Goal: Navigation & Orientation: Find specific page/section

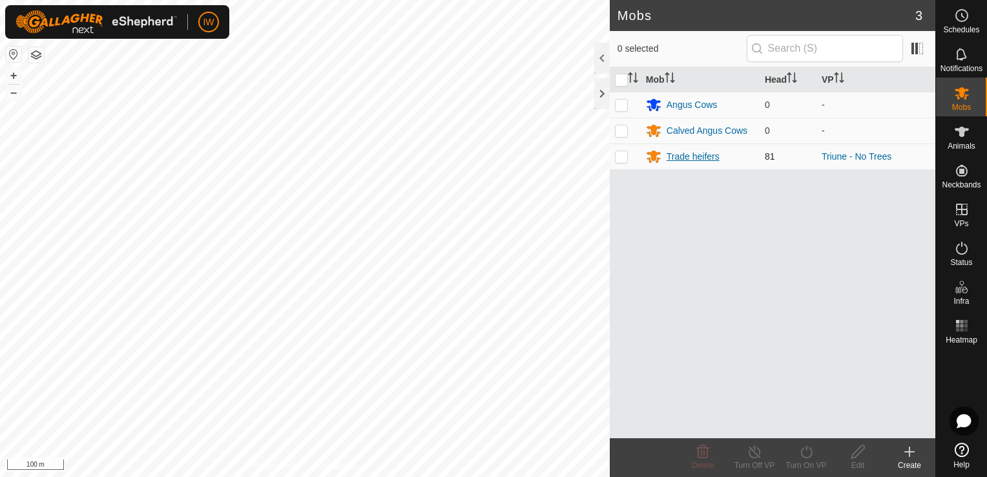
click at [698, 159] on div "Trade heifers" at bounding box center [692, 157] width 53 height 14
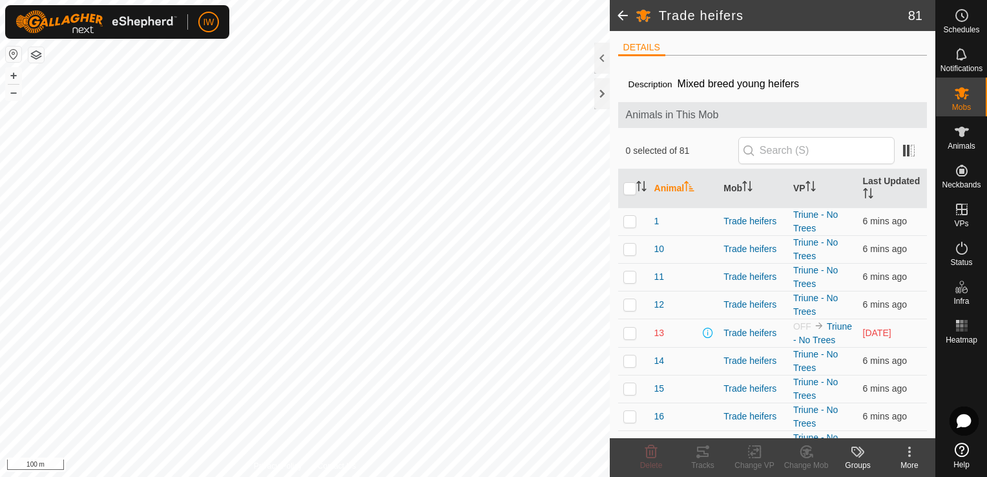
click at [617, 20] on span at bounding box center [623, 15] width 26 height 31
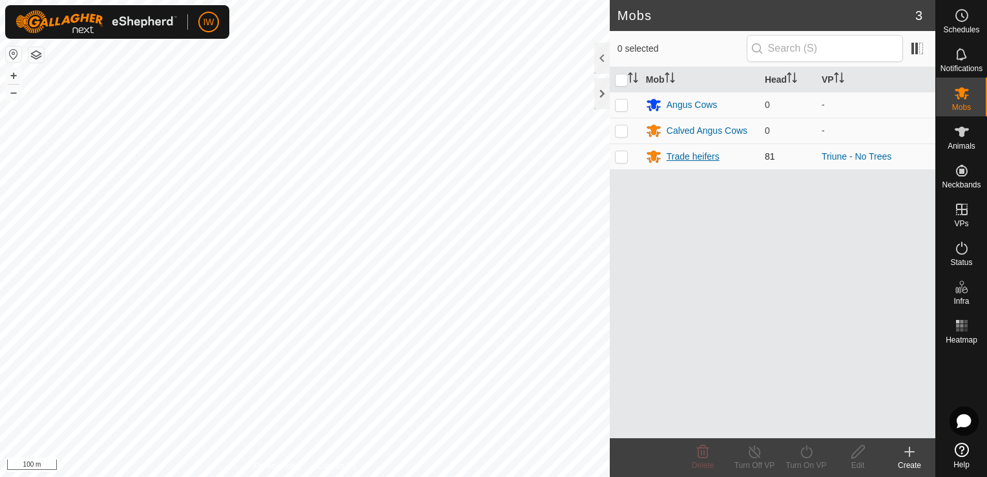
click at [692, 151] on div "Trade heifers" at bounding box center [692, 157] width 53 height 14
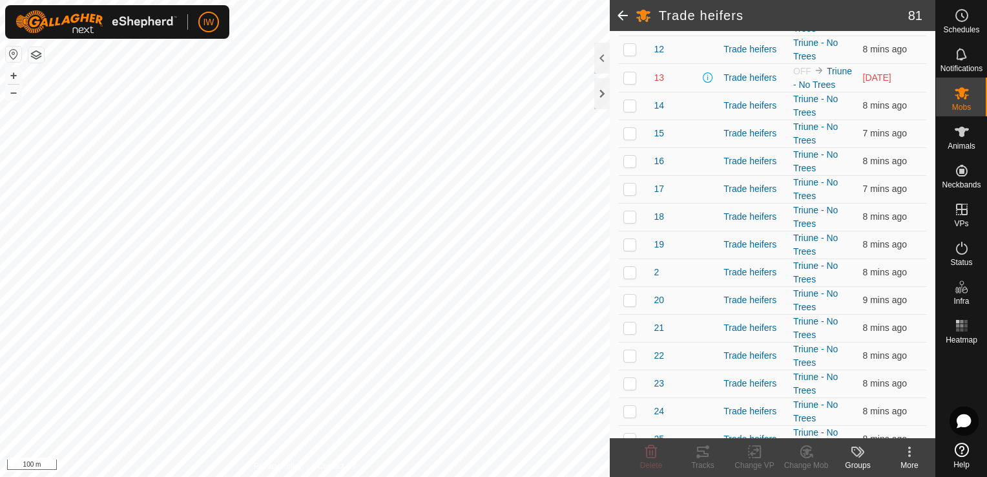
scroll to position [387, 0]
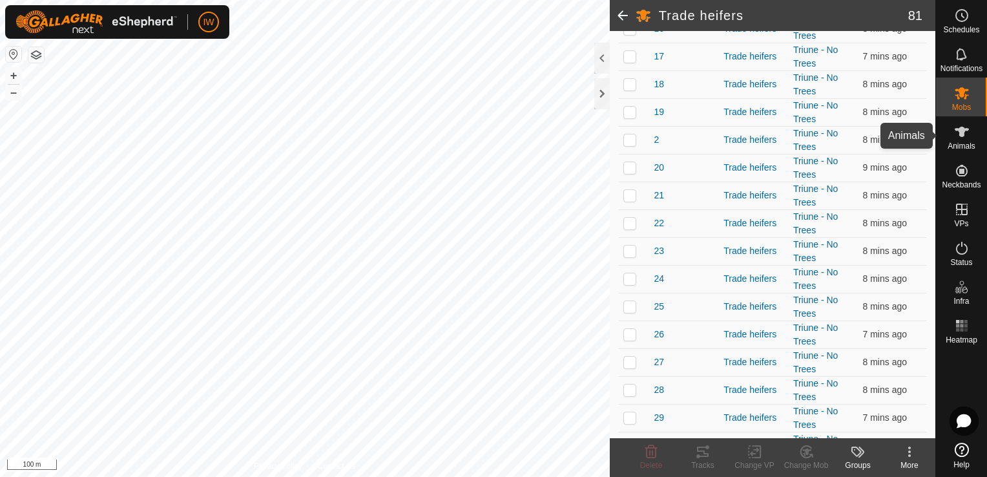
click at [967, 145] on span "Animals" at bounding box center [961, 146] width 28 height 8
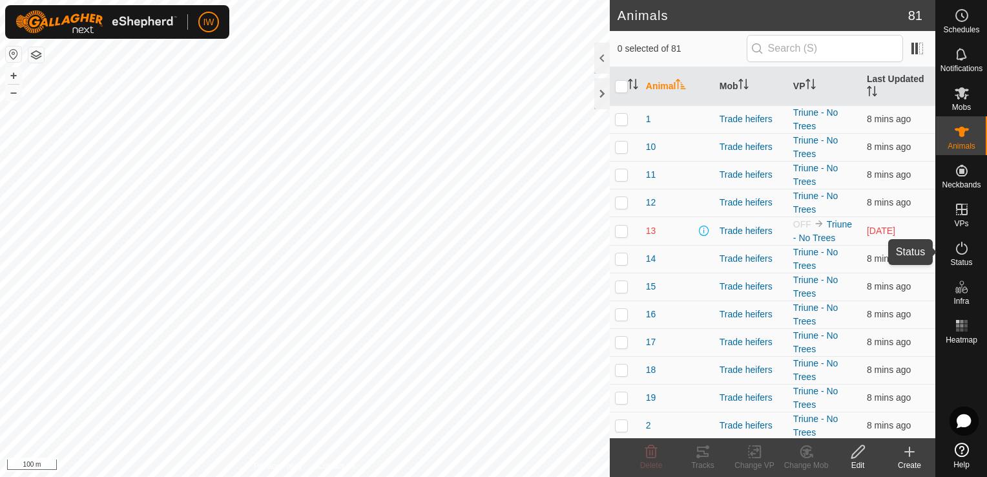
click at [961, 256] on es-activation-svg-icon at bounding box center [961, 248] width 23 height 21
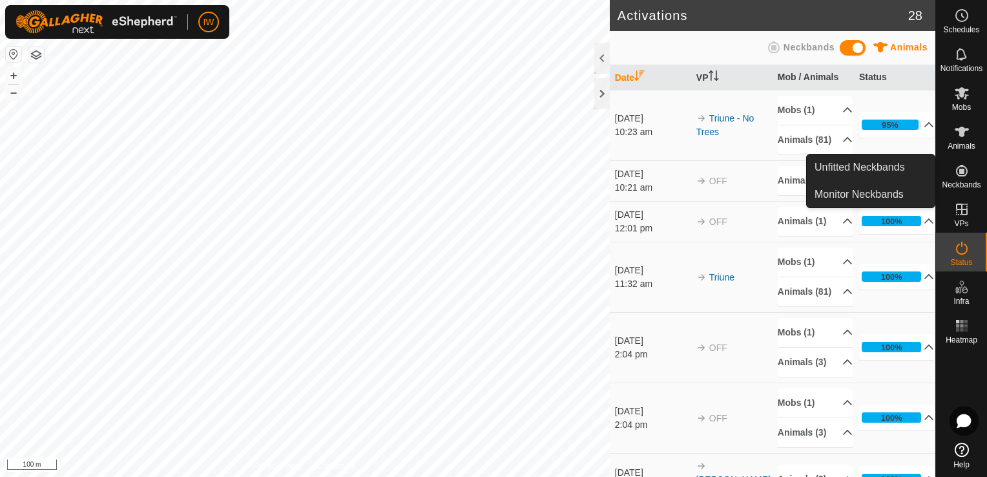
click at [954, 177] on icon at bounding box center [961, 170] width 15 height 15
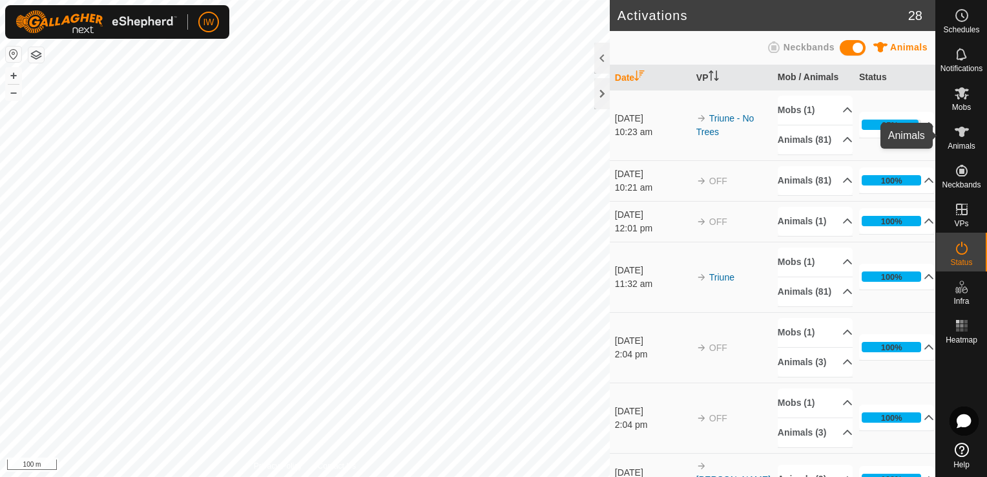
click at [965, 138] on icon at bounding box center [961, 131] width 15 height 15
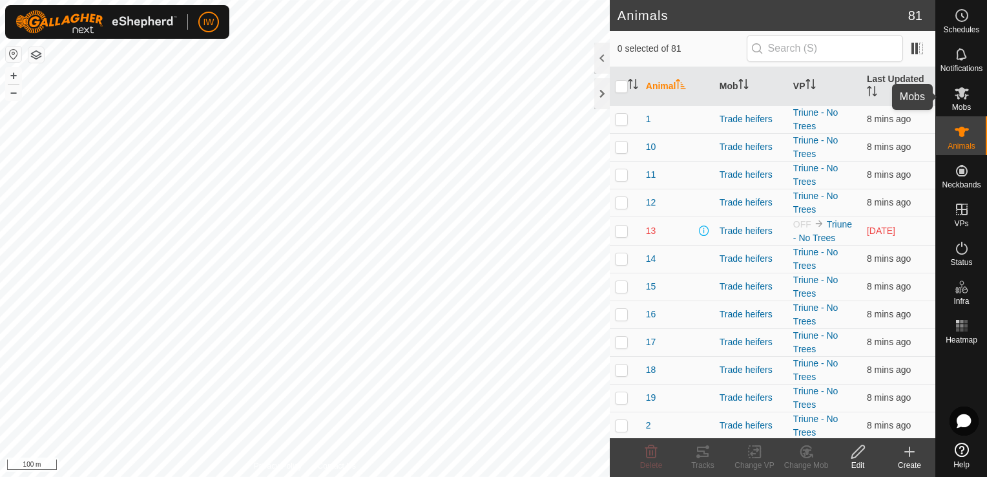
click at [962, 109] on span "Mobs" at bounding box center [961, 107] width 19 height 8
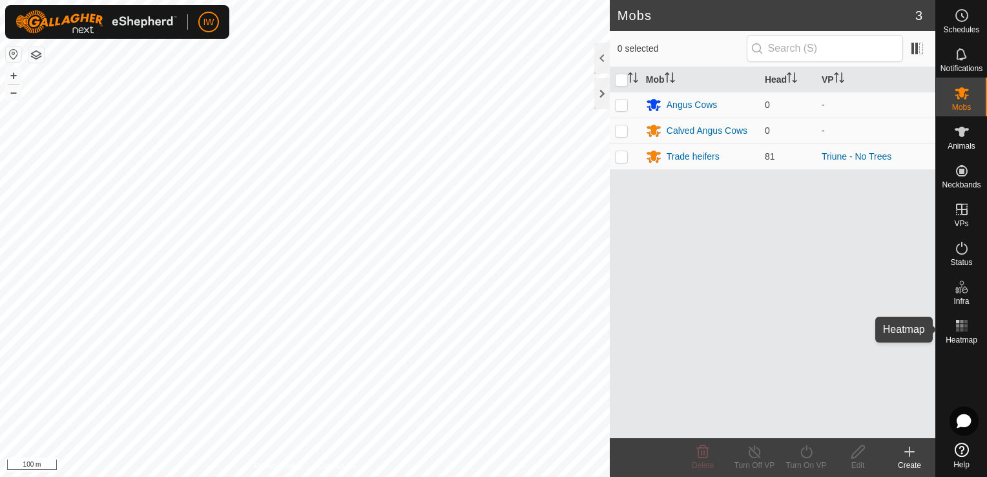
click at [959, 323] on icon at bounding box center [961, 325] width 15 height 15
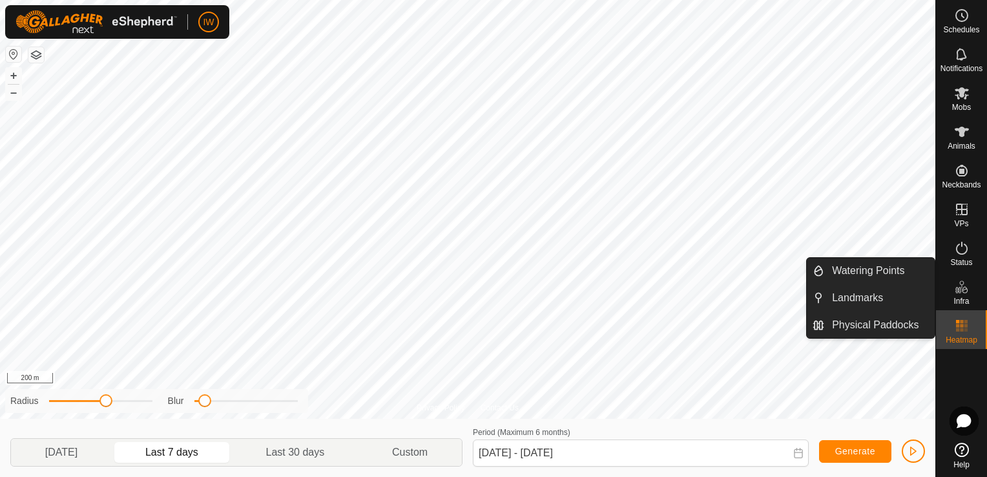
drag, startPoint x: 957, startPoint y: 307, endPoint x: 958, endPoint y: 293, distance: 13.6
click at [958, 293] on icon at bounding box center [961, 286] width 15 height 15
click at [961, 288] on icon at bounding box center [961, 286] width 15 height 15
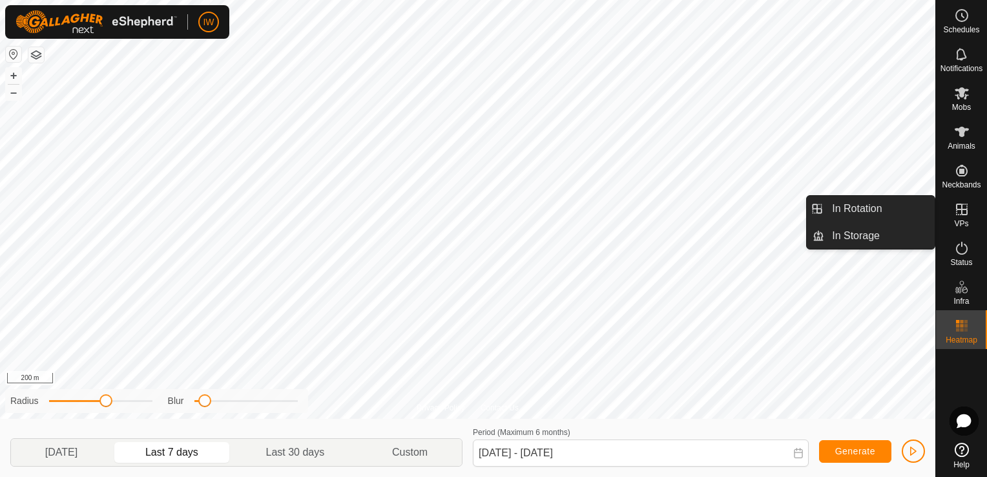
click at [960, 211] on icon at bounding box center [961, 208] width 15 height 15
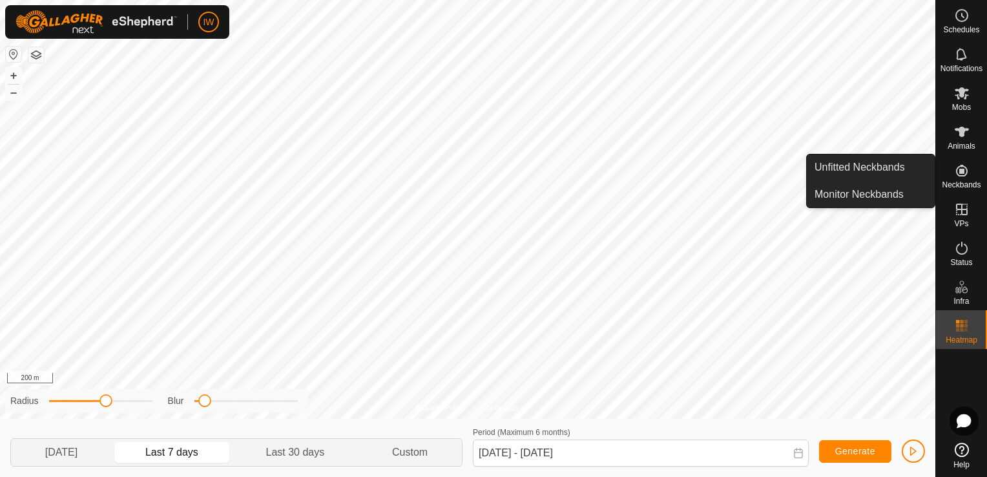
click at [956, 179] on es-neckbands-svg-icon at bounding box center [961, 170] width 23 height 21
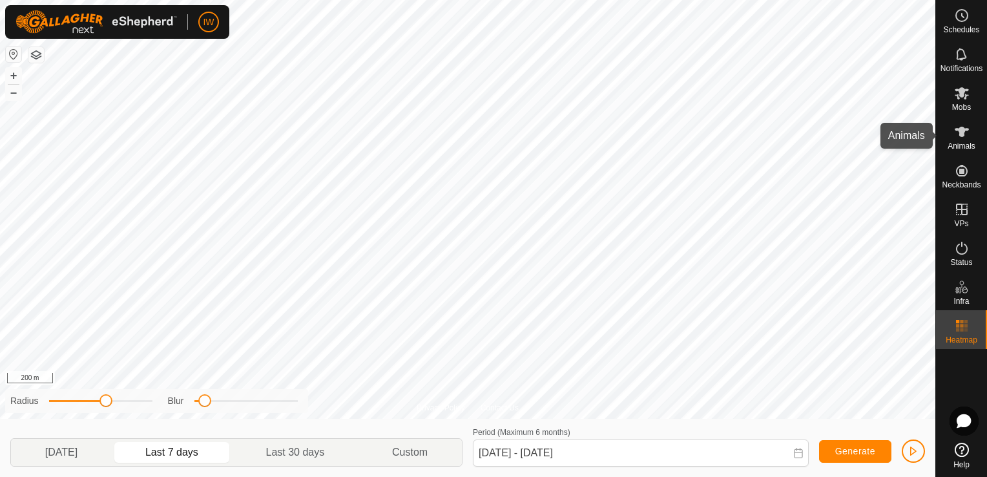
click at [964, 140] on es-animals-svg-icon at bounding box center [961, 131] width 23 height 21
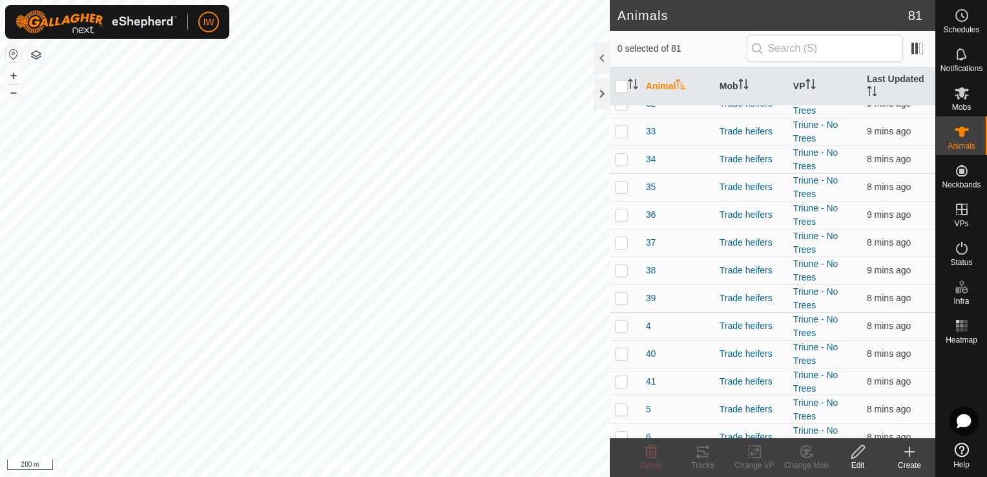
scroll to position [969, 0]
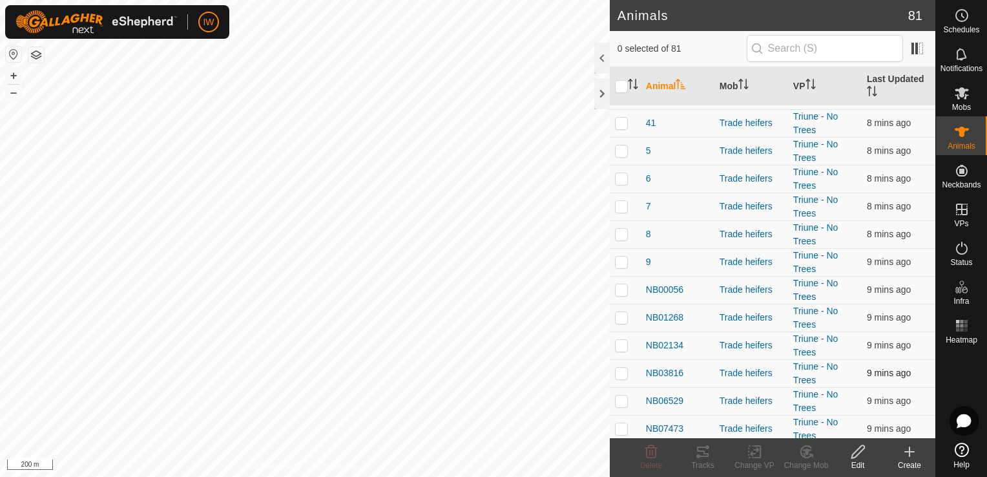
click at [621, 367] on p-checkbox at bounding box center [621, 372] width 13 height 10
checkbox input "false"
